Goal: Task Accomplishment & Management: Use online tool/utility

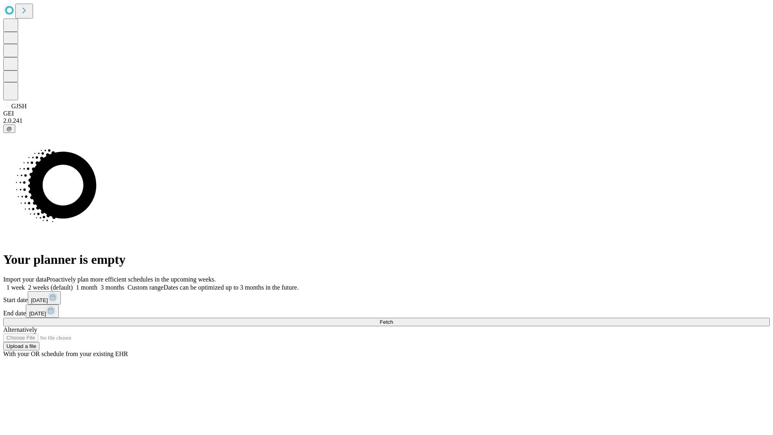
click at [393, 319] on span "Fetch" at bounding box center [386, 322] width 13 height 6
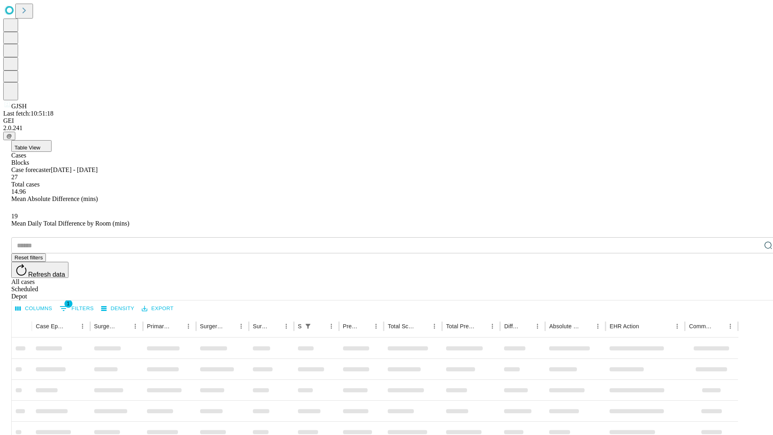
click at [752, 293] on div "Depot" at bounding box center [394, 296] width 766 height 7
